Goal: Information Seeking & Learning: Find specific page/section

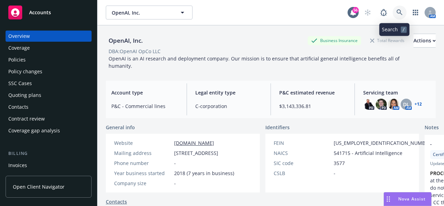
click at [396, 9] on icon at bounding box center [399, 12] width 6 height 6
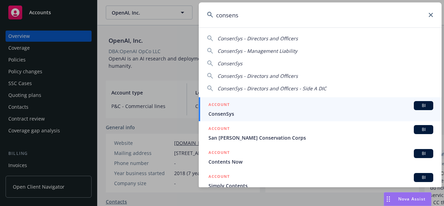
type input "consens"
click at [266, 109] on div "ACCOUNT BI" at bounding box center [320, 105] width 225 height 9
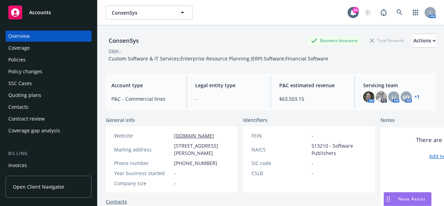
click at [19, 60] on div "Policies" at bounding box center [16, 59] width 17 height 11
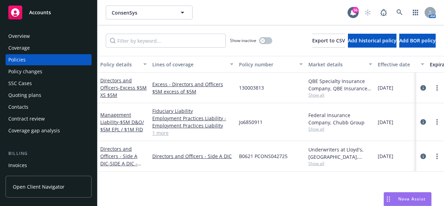
click at [163, 133] on link "1 more" at bounding box center [192, 132] width 81 height 7
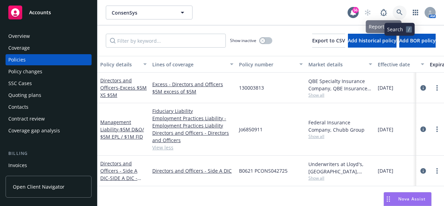
click at [402, 13] on icon at bounding box center [399, 12] width 6 height 6
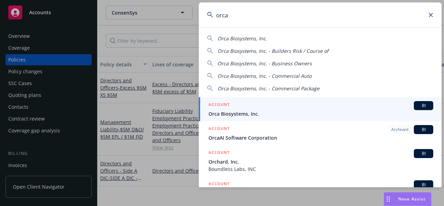
type input "orca"
click at [258, 104] on div "ACCOUNT BI" at bounding box center [320, 105] width 225 height 9
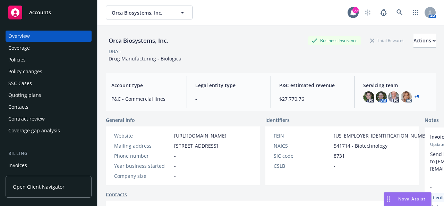
click at [20, 57] on div "Policies" at bounding box center [16, 59] width 17 height 11
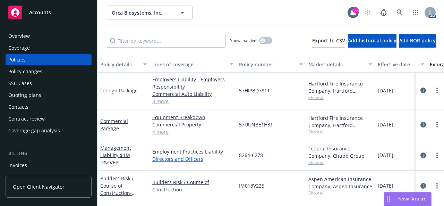
scroll to position [50, 0]
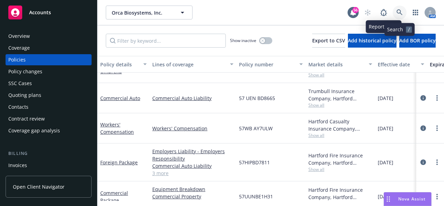
click at [398, 10] on icon at bounding box center [399, 12] width 6 height 6
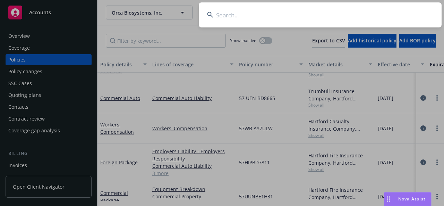
click at [233, 18] on input at bounding box center [320, 14] width 243 height 25
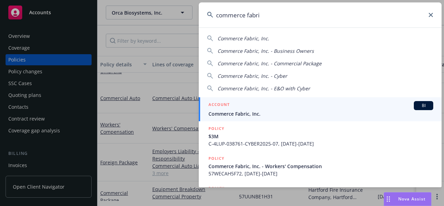
type input "commerce fabri"
click at [294, 114] on span "Commerce Fabric, Inc." at bounding box center [320, 113] width 225 height 7
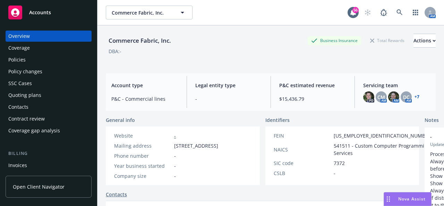
click at [26, 59] on div "Policies" at bounding box center [48, 59] width 80 height 11
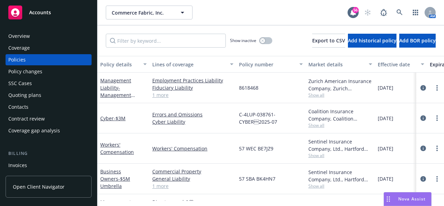
click at [165, 97] on link "1 more" at bounding box center [192, 94] width 81 height 7
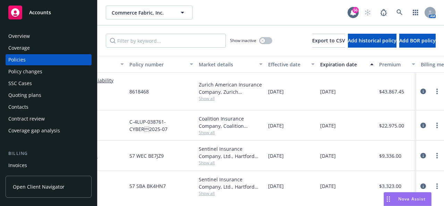
scroll to position [0, 110]
click at [403, 14] on link at bounding box center [400, 13] width 14 height 14
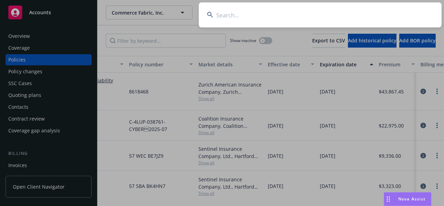
click at [277, 14] on input at bounding box center [320, 14] width 243 height 25
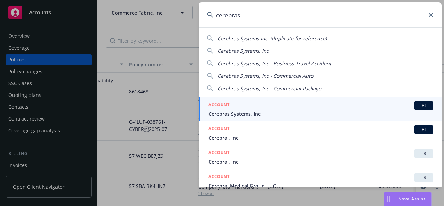
type input "cerebras"
click at [281, 115] on span "Cerebras Systems, Inc" at bounding box center [320, 113] width 225 height 7
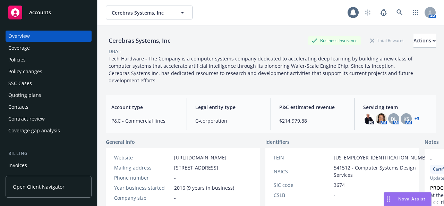
click at [19, 52] on div "Coverage" at bounding box center [18, 47] width 21 height 11
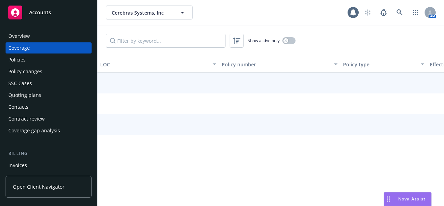
click at [27, 58] on div "Policies" at bounding box center [48, 59] width 80 height 11
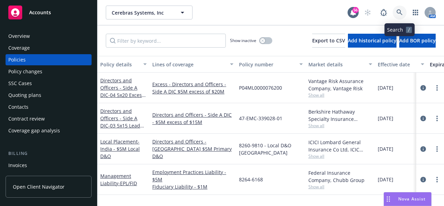
click at [402, 12] on icon at bounding box center [399, 12] width 6 height 6
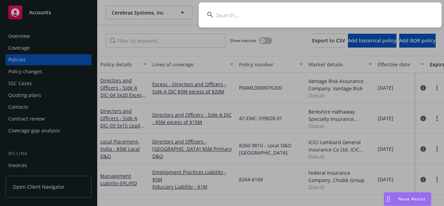
click at [258, 17] on input at bounding box center [320, 14] width 243 height 25
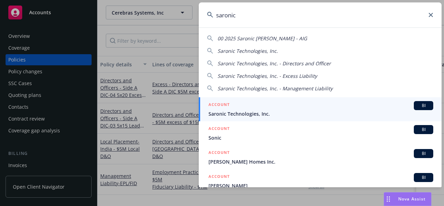
type input "saronic"
click at [288, 111] on span "Saronic Technologies, Inc." at bounding box center [320, 113] width 225 height 7
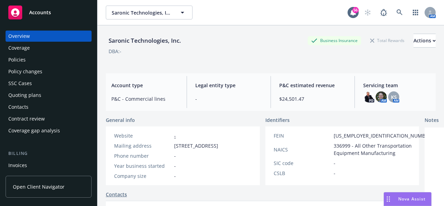
click at [26, 57] on div "Policies" at bounding box center [48, 59] width 80 height 11
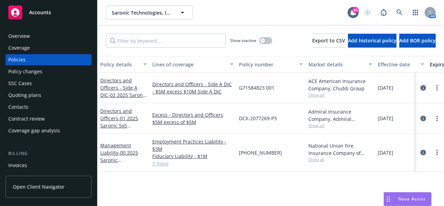
click at [161, 165] on link "3 more" at bounding box center [192, 163] width 81 height 7
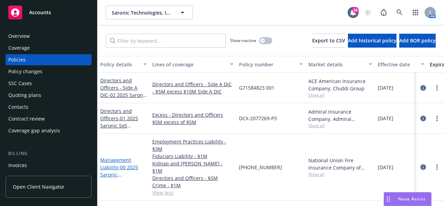
click at [123, 170] on span "- 00 2025 Saronic ML Binder - AIG" at bounding box center [121, 178] width 42 height 28
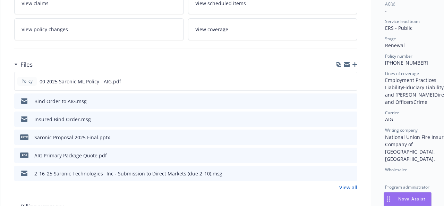
scroll to position [139, 0]
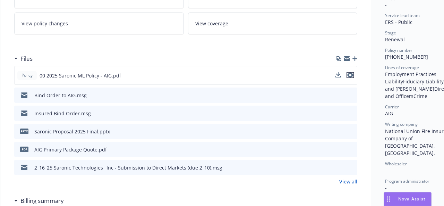
click at [350, 74] on icon "preview file" at bounding box center [350, 74] width 6 height 5
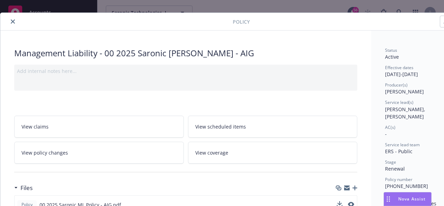
scroll to position [0, 0]
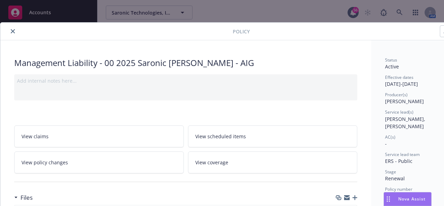
click at [15, 31] on button "close" at bounding box center [13, 31] width 8 height 8
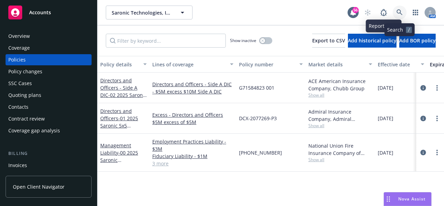
click at [399, 9] on link at bounding box center [400, 13] width 14 height 14
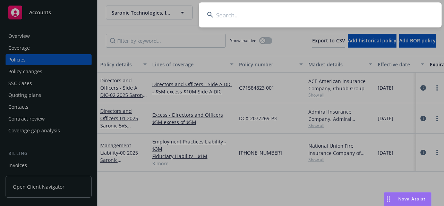
click at [304, 18] on input at bounding box center [320, 14] width 243 height 25
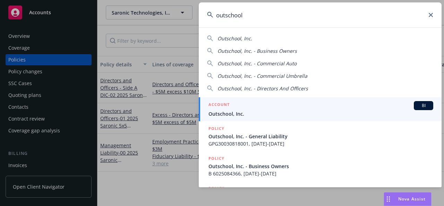
type input "outschool"
click at [293, 111] on span "Outschool, Inc." at bounding box center [320, 113] width 225 height 7
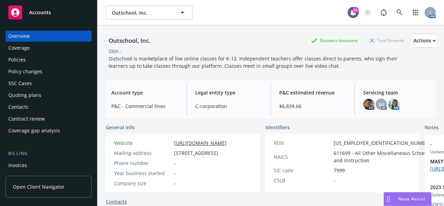
click at [31, 62] on div "Policies" at bounding box center [48, 59] width 80 height 11
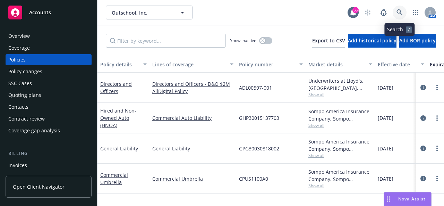
click at [400, 11] on icon at bounding box center [399, 12] width 6 height 6
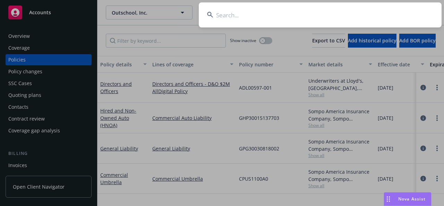
click at [256, 19] on input at bounding box center [320, 14] width 243 height 25
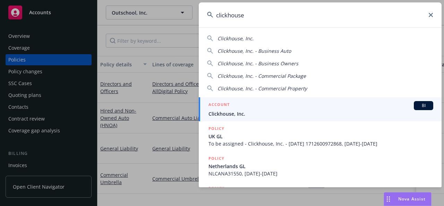
type input "clickhouse"
click at [231, 113] on span "Clickhouse, Inc." at bounding box center [320, 113] width 225 height 7
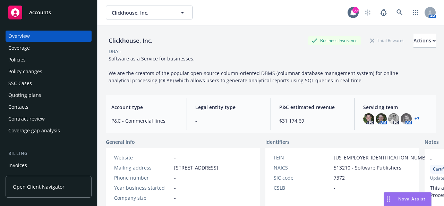
click at [414, 119] on link "+ 7" at bounding box center [416, 119] width 5 height 4
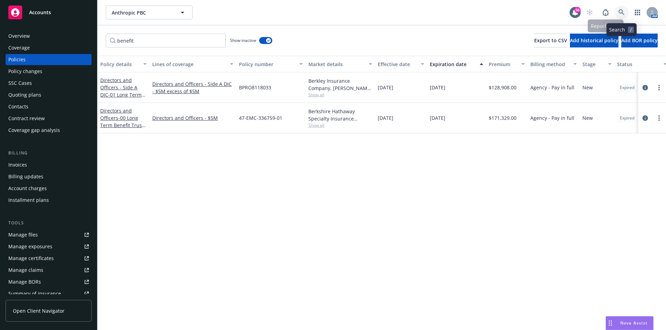
click at [619, 12] on icon at bounding box center [621, 12] width 6 height 6
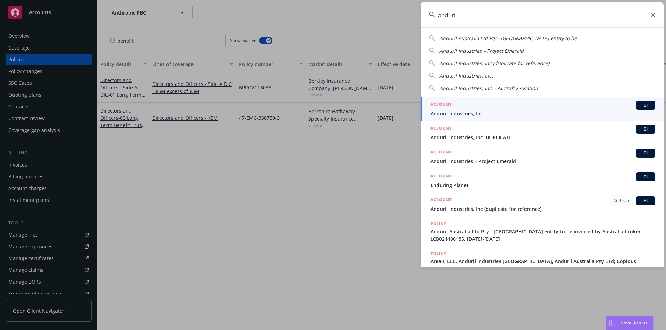
type input "anduril"
click at [519, 113] on span "Anduril Industries, Inc." at bounding box center [542, 113] width 225 height 7
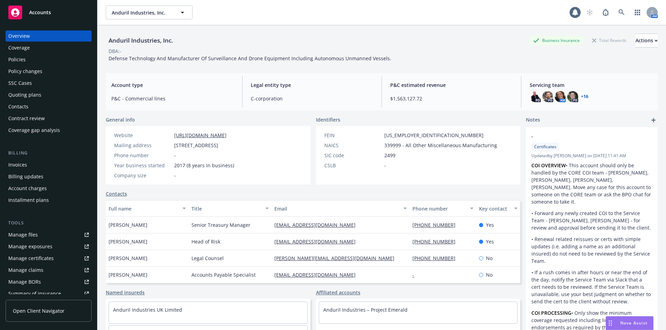
click at [24, 60] on div "Policies" at bounding box center [16, 59] width 17 height 11
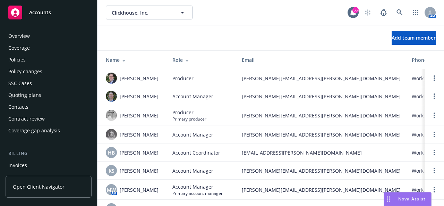
click at [27, 37] on div "Overview" at bounding box center [18, 36] width 21 height 11
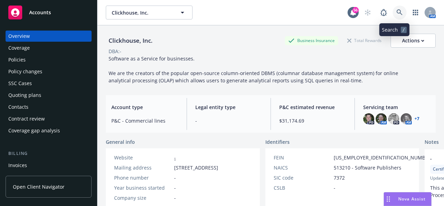
click at [396, 15] on icon at bounding box center [399, 12] width 6 height 6
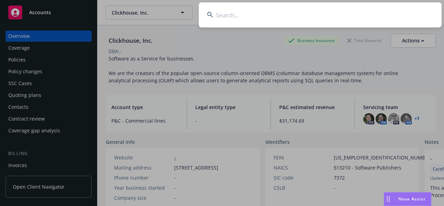
drag, startPoint x: 304, startPoint y: 20, endPoint x: 303, endPoint y: 25, distance: 5.0
click at [304, 20] on input at bounding box center [320, 14] width 243 height 25
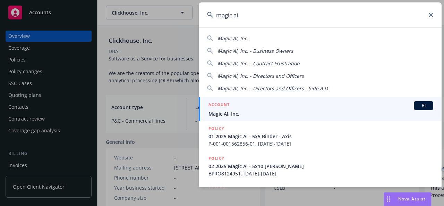
type input "magic ai"
click at [269, 111] on span "Magic AI, Inc." at bounding box center [320, 113] width 225 height 7
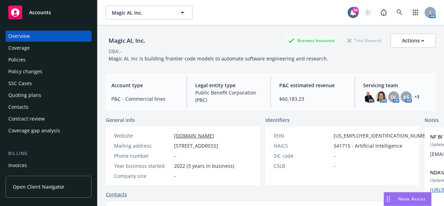
click at [24, 62] on div "Policies" at bounding box center [16, 59] width 17 height 11
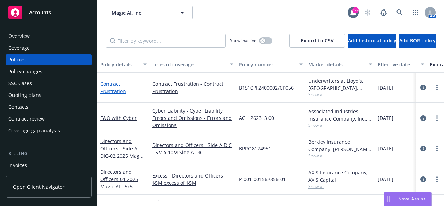
click at [126, 87] on link "Contract Frustration" at bounding box center [113, 87] width 26 height 14
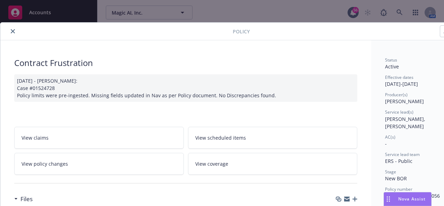
click at [12, 33] on icon "close" at bounding box center [13, 31] width 4 height 4
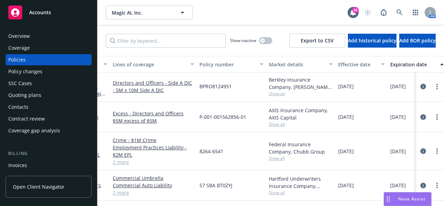
scroll to position [64, 0]
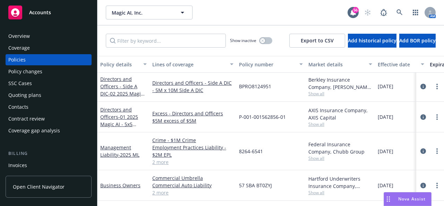
click at [163, 158] on link "2 more" at bounding box center [192, 161] width 81 height 7
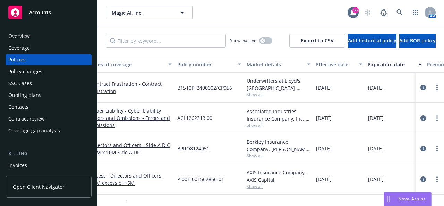
scroll to position [0, 0]
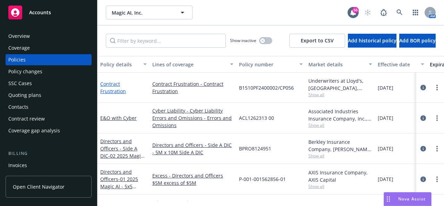
click at [126, 87] on link "Contract Frustration" at bounding box center [113, 87] width 26 height 14
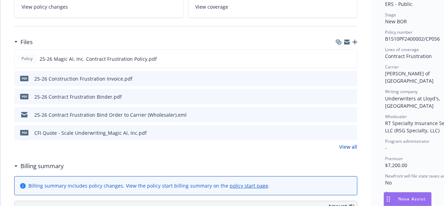
scroll to position [160, 0]
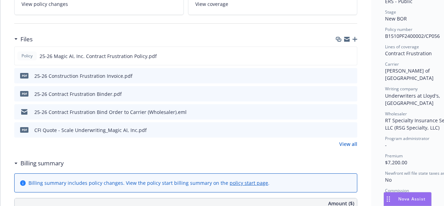
click at [354, 94] on button "preview file" at bounding box center [351, 93] width 8 height 6
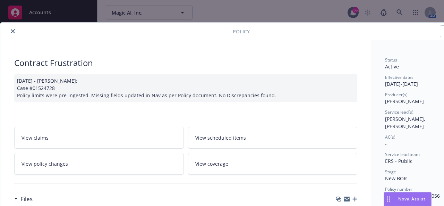
click at [12, 31] on icon "close" at bounding box center [13, 31] width 4 height 4
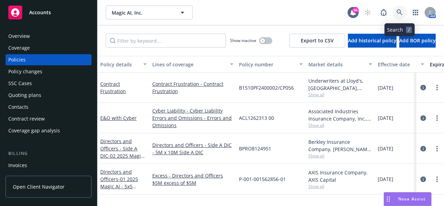
click at [399, 12] on icon at bounding box center [399, 12] width 6 height 6
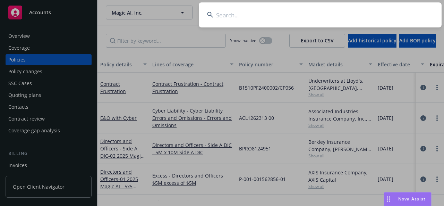
click at [266, 21] on input at bounding box center [320, 14] width 243 height 25
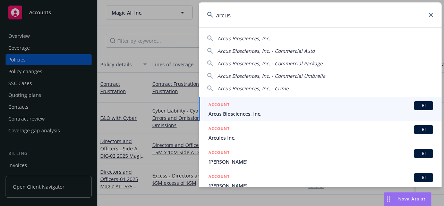
type input "arcus"
click at [260, 113] on span "Arcus Biosciences, Inc." at bounding box center [320, 113] width 225 height 7
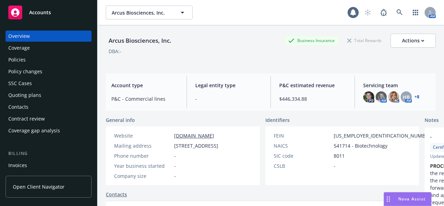
click at [35, 60] on div "Policies" at bounding box center [48, 59] width 80 height 11
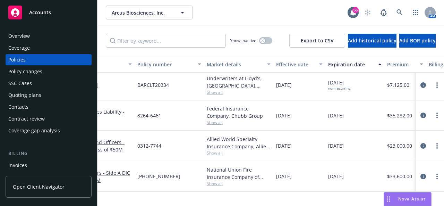
scroll to position [798, 102]
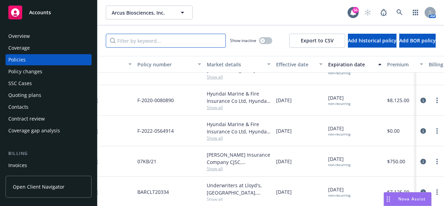
click at [145, 44] on input "Filter by keyword..." at bounding box center [166, 41] width 120 height 14
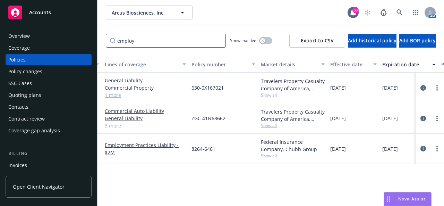
scroll to position [0, 0]
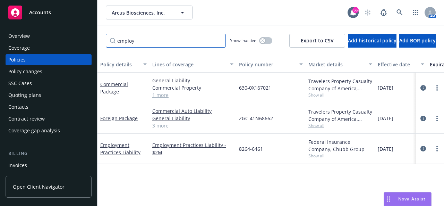
type input "employ"
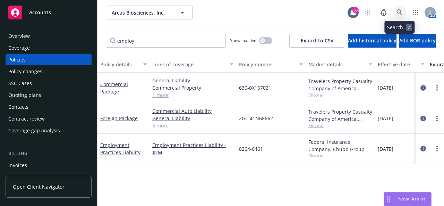
click at [401, 14] on icon at bounding box center [399, 12] width 6 height 6
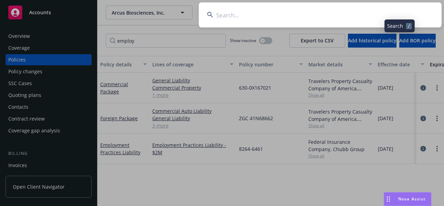
click at [346, 22] on input at bounding box center [320, 14] width 243 height 25
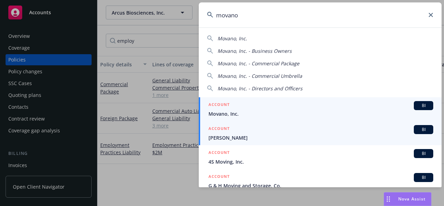
type input "movano"
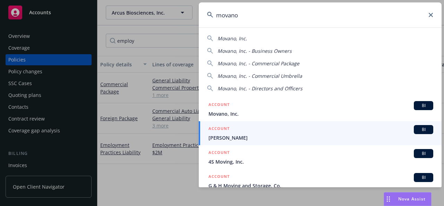
click at [346, 116] on span "Movano, Inc." at bounding box center [320, 113] width 225 height 7
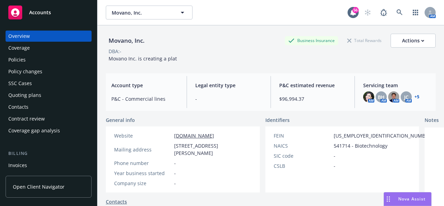
click at [21, 55] on div "Policies" at bounding box center [16, 59] width 17 height 11
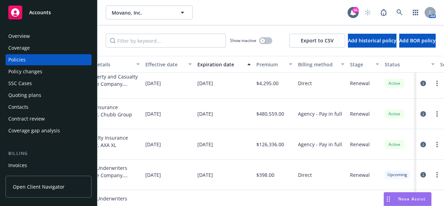
scroll to position [35, 0]
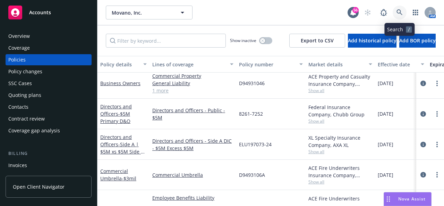
click at [399, 8] on link at bounding box center [400, 13] width 14 height 14
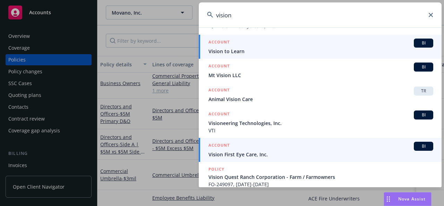
scroll to position [69, 0]
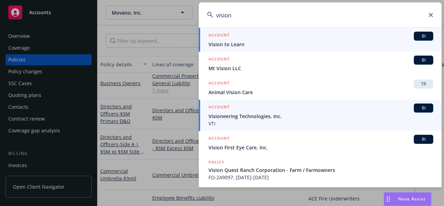
type input "vision"
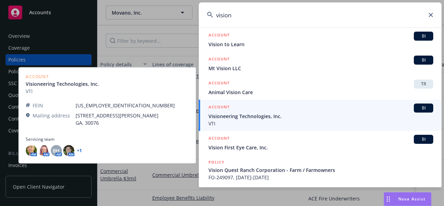
click at [254, 118] on span "Visioneering Technologies, Inc." at bounding box center [320, 115] width 225 height 7
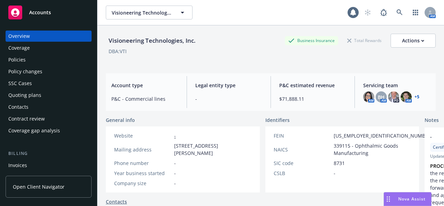
click at [24, 59] on div "Policies" at bounding box center [16, 59] width 17 height 11
